Goal: Task Accomplishment & Management: Use online tool/utility

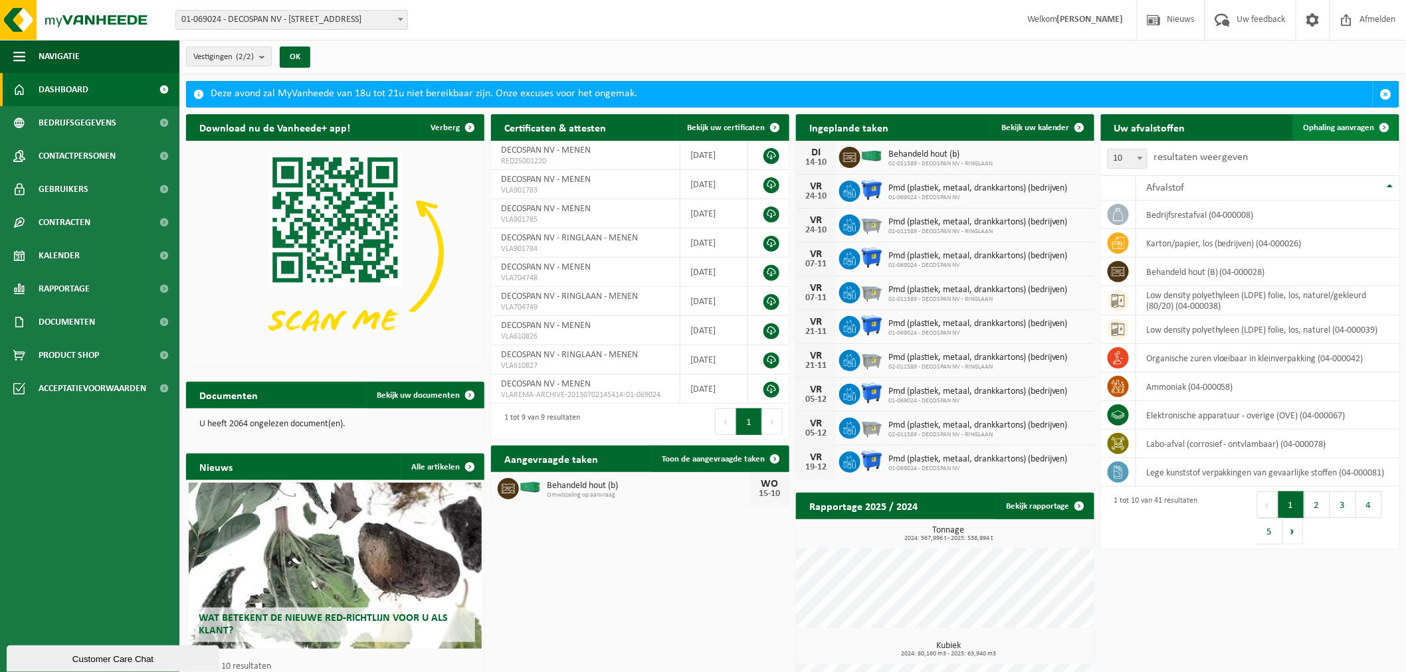
click at [1313, 120] on link "Ophaling aanvragen" at bounding box center [1345, 127] width 105 height 27
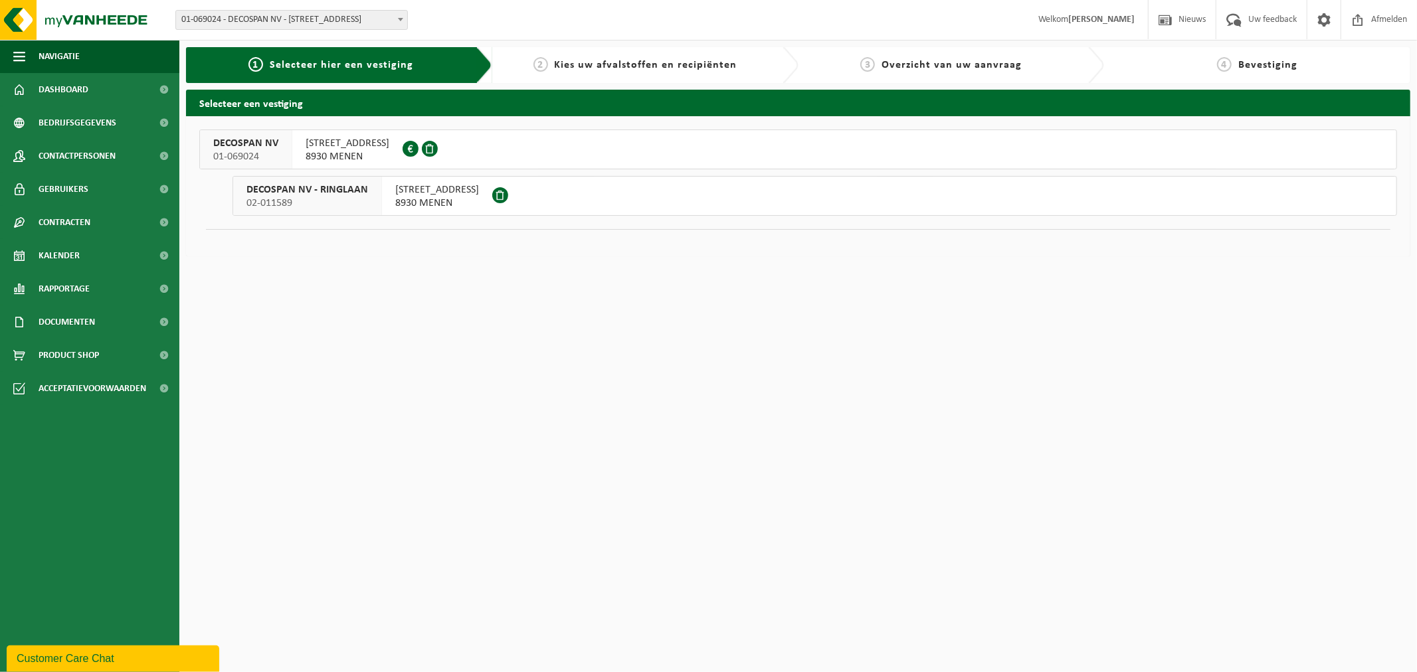
click at [292, 161] on div "LAGEWEG 33 8930 MENEN 0889.710.328" at bounding box center [347, 149] width 110 height 39
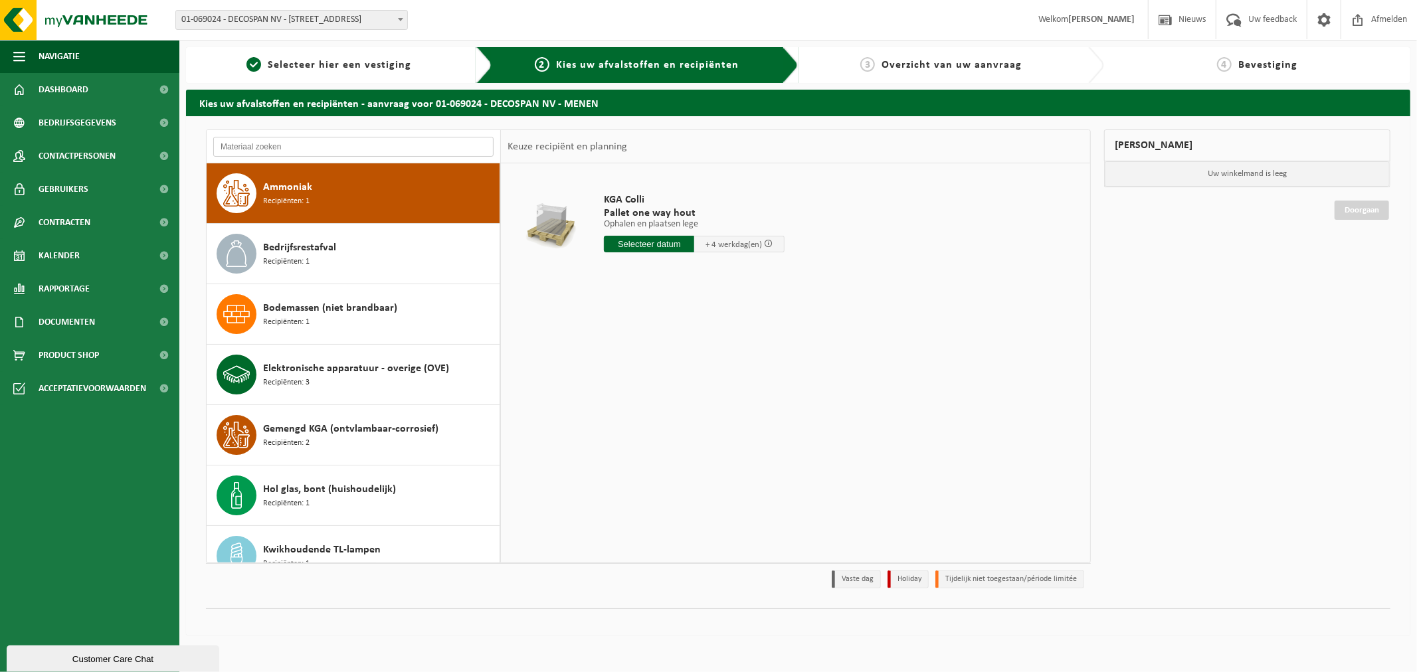
drag, startPoint x: 300, startPoint y: 144, endPoint x: 308, endPoint y: 145, distance: 8.0
click at [300, 144] on input "text" at bounding box center [353, 147] width 280 height 20
type input "solv"
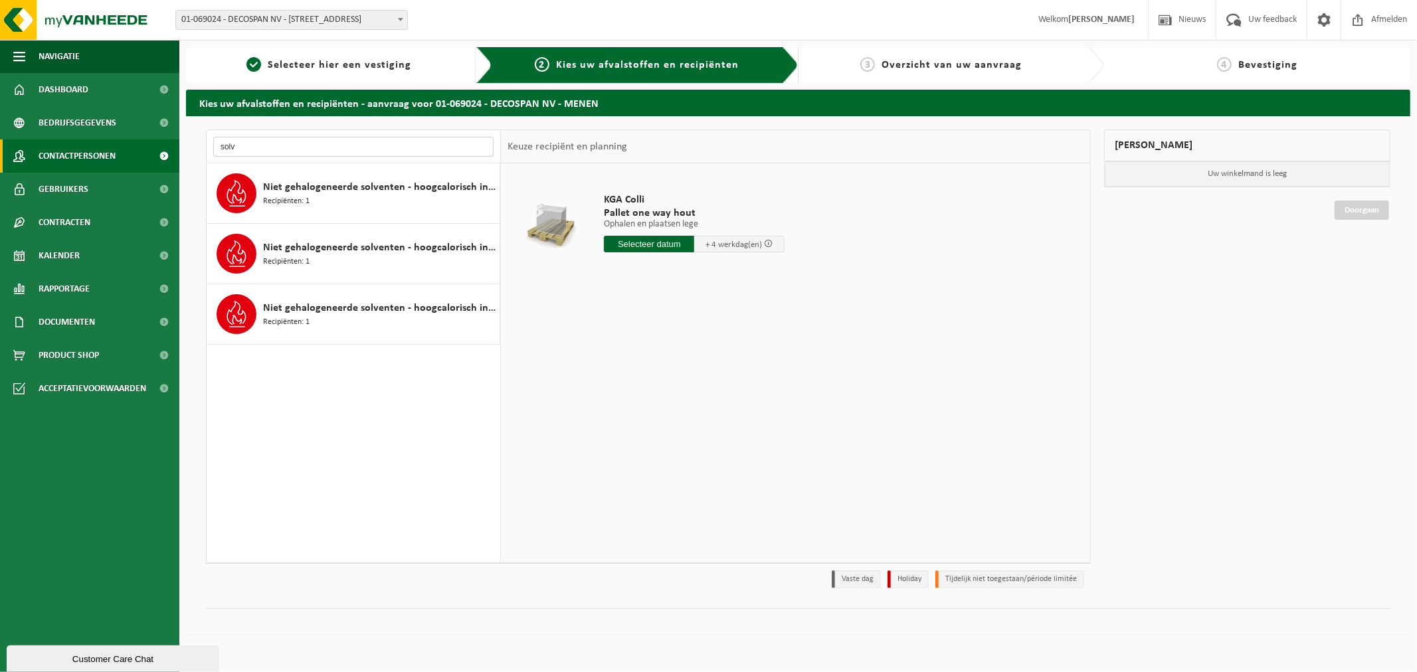
drag, startPoint x: 308, startPoint y: 145, endPoint x: 135, endPoint y: 148, distance: 173.4
click at [135, 148] on div "Navigatie Nieuws Uw feedback Afmelden Dashboard Bedrijfsgegevens Contactpersone…" at bounding box center [708, 324] width 1417 height 649
